Goal: Find specific page/section: Find specific page/section

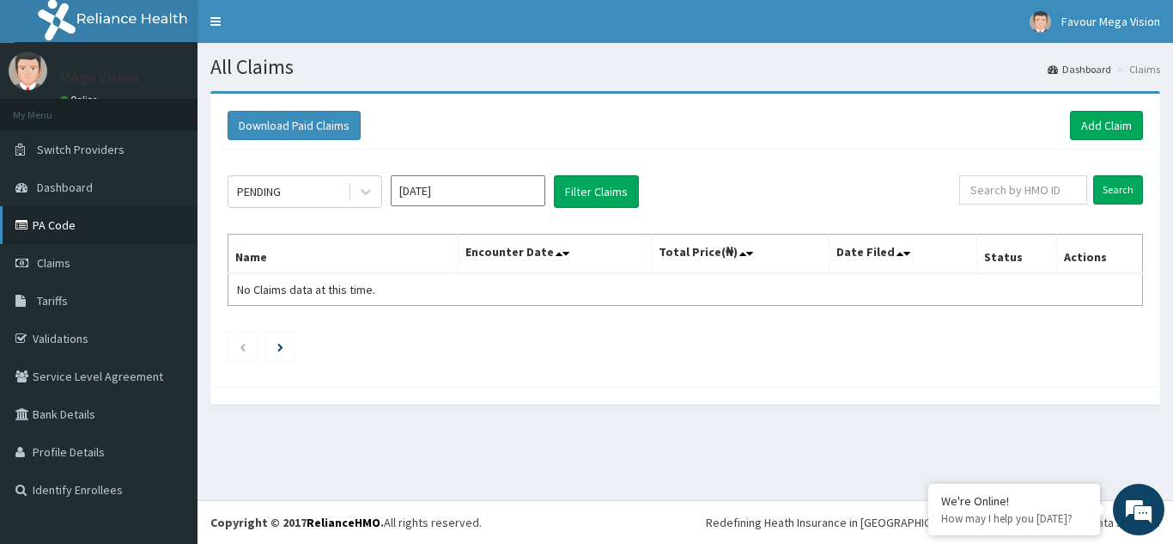
click at [73, 226] on link "PA Code" at bounding box center [98, 225] width 197 height 38
click at [63, 229] on link "PA Code" at bounding box center [98, 225] width 197 height 38
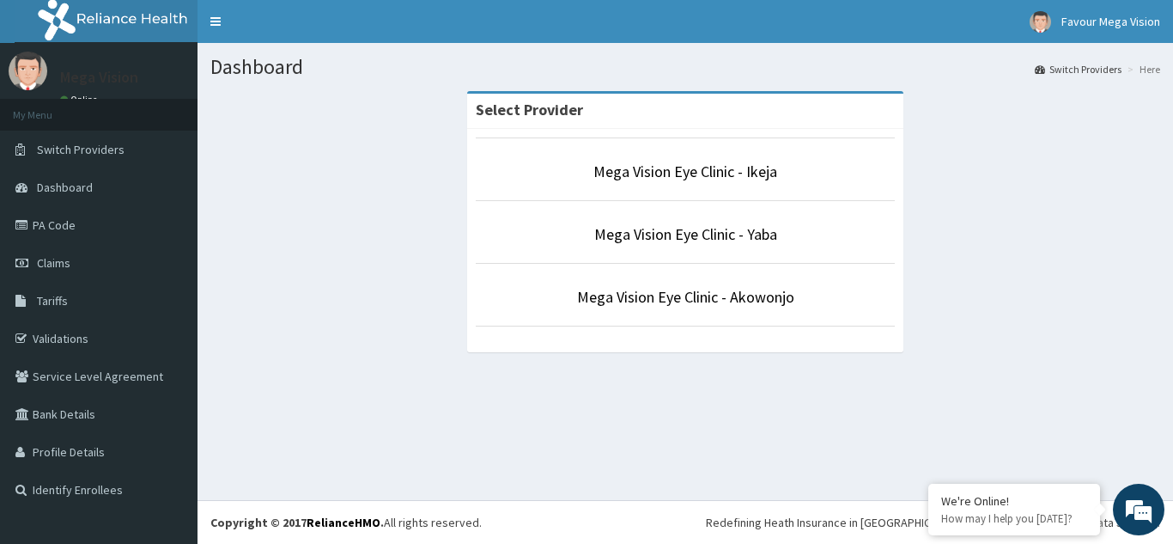
click at [586, 308] on li "Mega Vision Eye Clinic - Akowonjo" at bounding box center [685, 295] width 419 height 64
click at [602, 296] on link "Mega Vision Eye Clinic - Akowonjo" at bounding box center [685, 297] width 217 height 20
